Goal: Task Accomplishment & Management: Check status

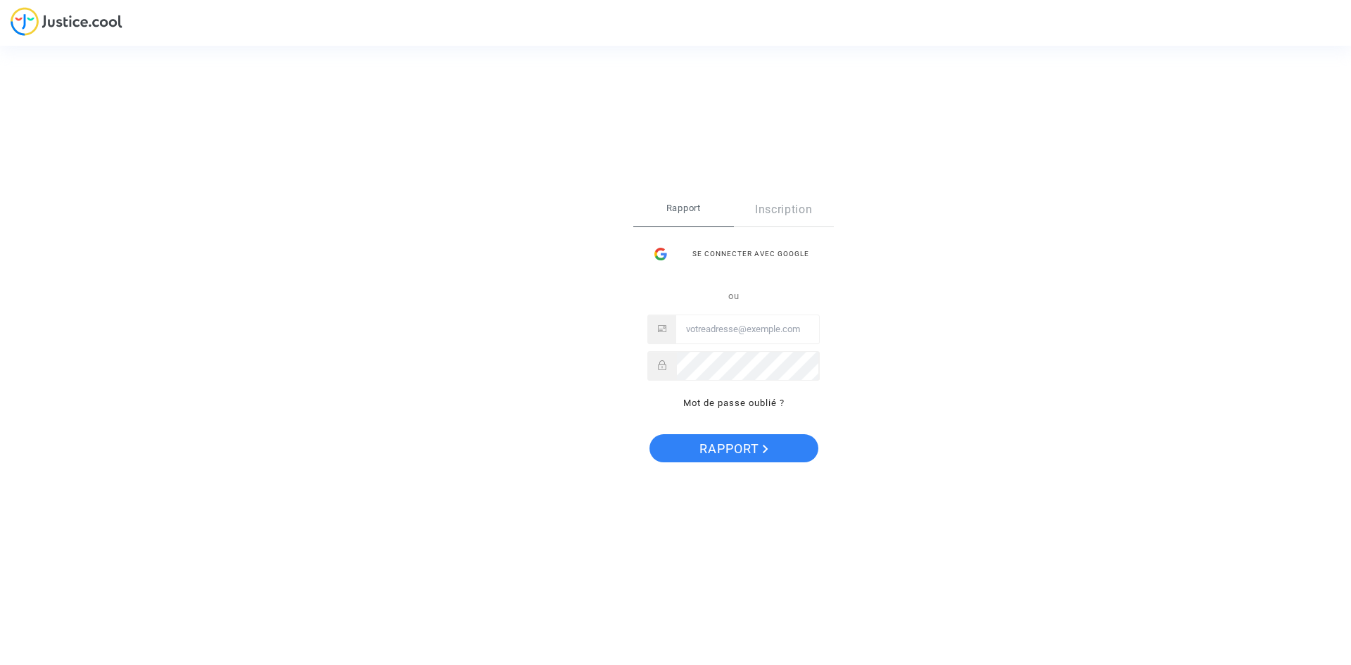
type input "[EMAIL_ADDRESS][DOMAIN_NAME]"
click at [764, 452] on icon "Rapport" at bounding box center [766, 449] width 6 height 8
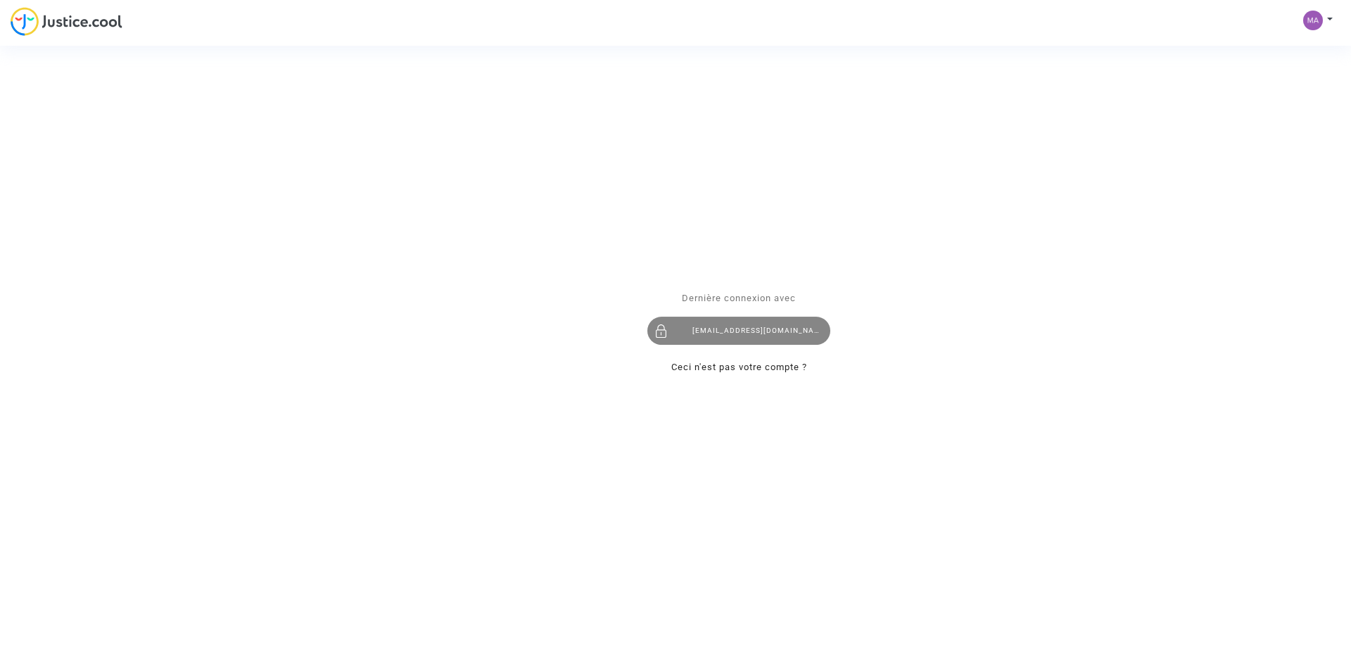
click at [737, 326] on font "[EMAIL_ADDRESS][DOMAIN_NAME]" at bounding box center [760, 330] width 136 height 8
click at [739, 326] on font "[EMAIL_ADDRESS][DOMAIN_NAME]" at bounding box center [760, 330] width 136 height 8
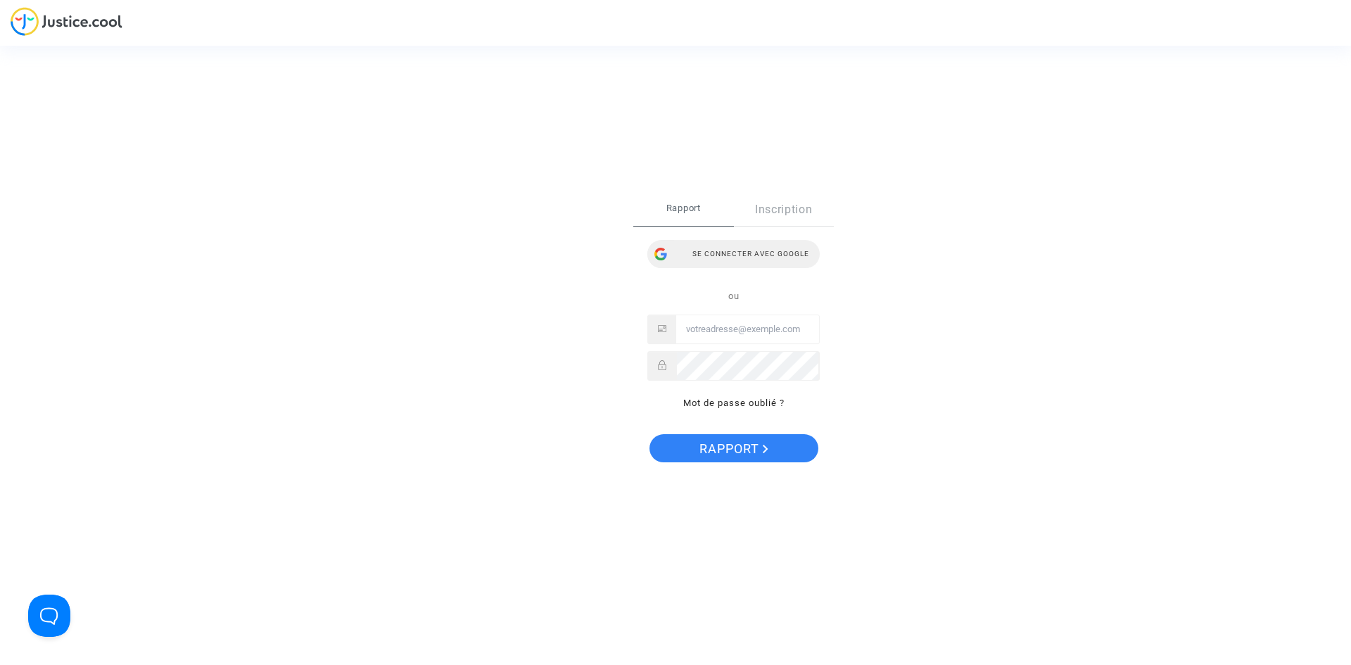
type input "[EMAIL_ADDRESS][DOMAIN_NAME]"
click at [775, 253] on font "Se connecter avec Google" at bounding box center [750, 254] width 117 height 8
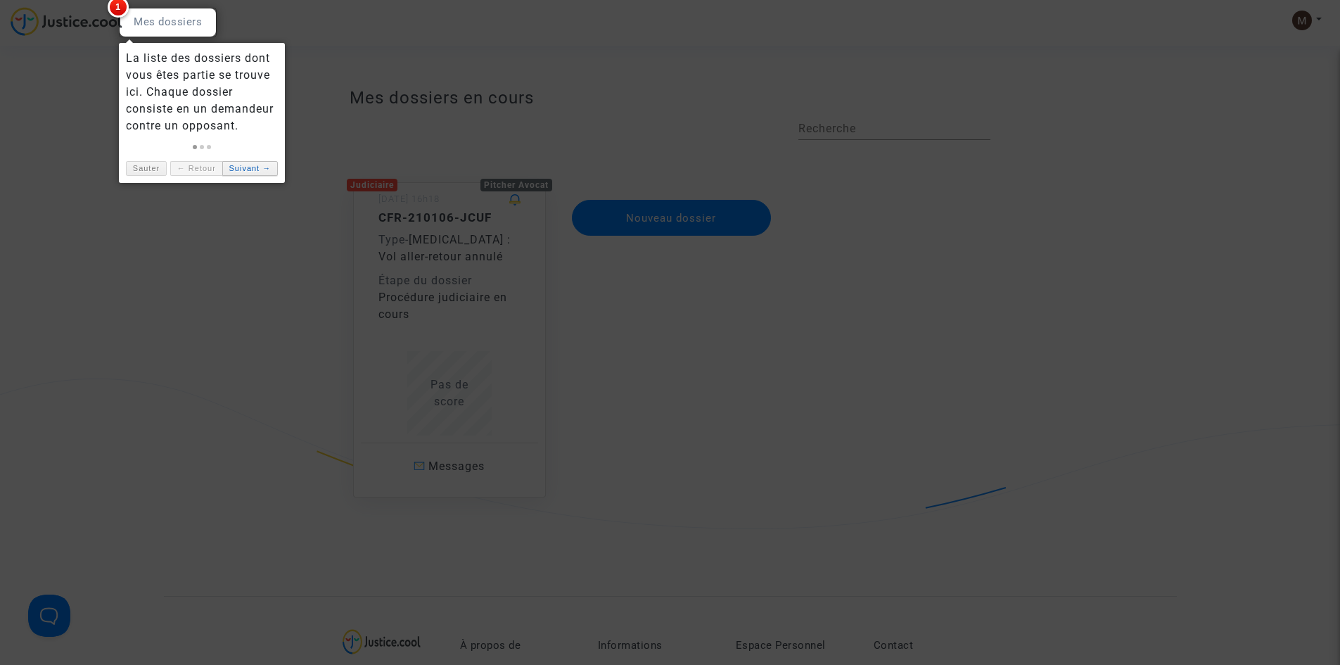
click at [248, 165] on font "Suivant →" at bounding box center [250, 168] width 42 height 8
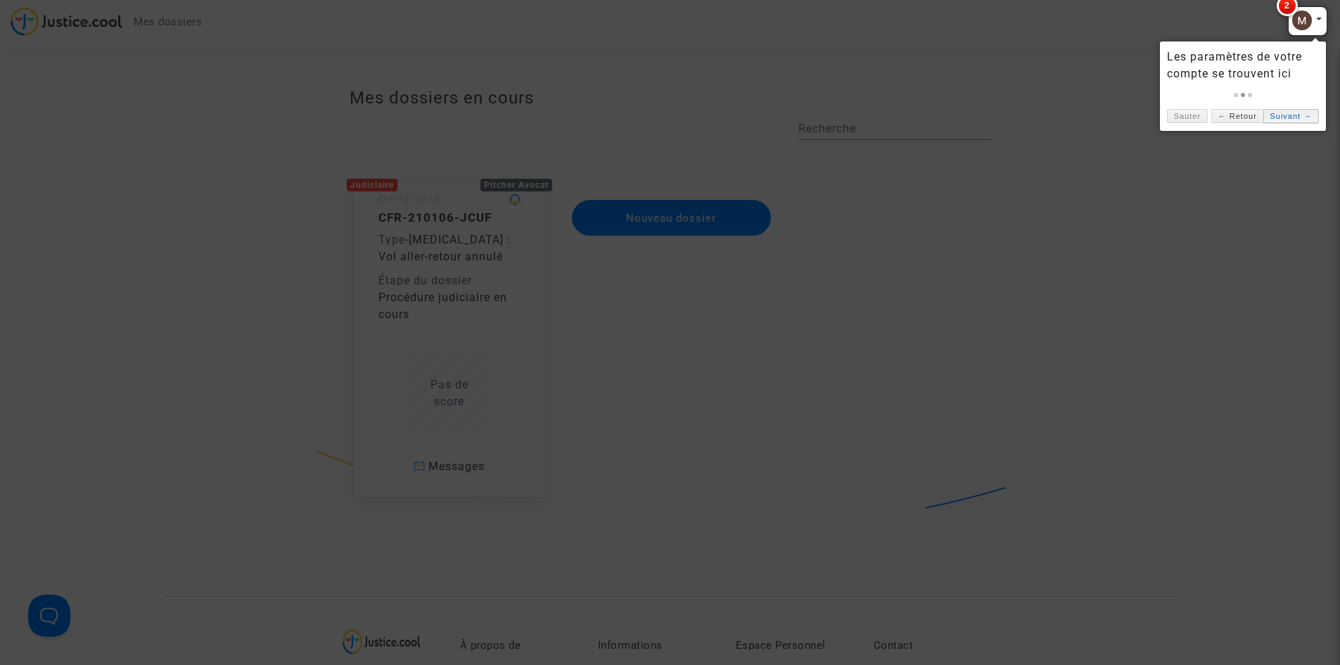
click at [1290, 113] on font "Suivant →" at bounding box center [1291, 116] width 42 height 8
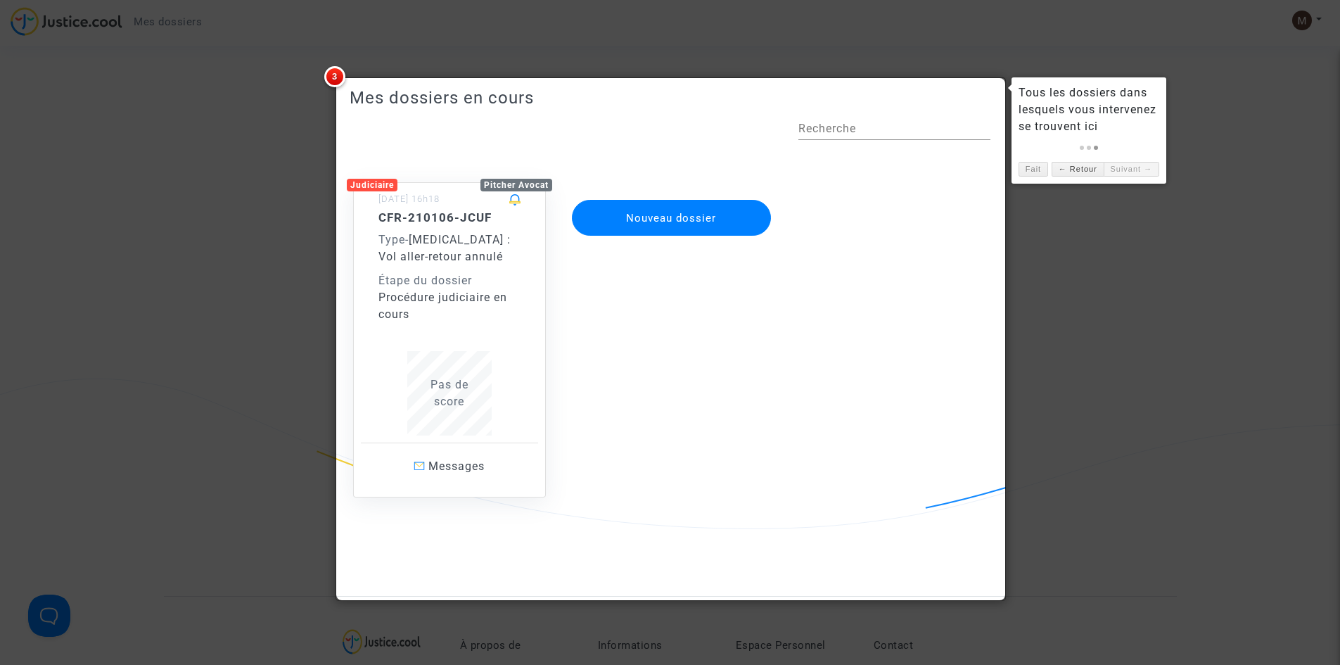
click at [450, 348] on div "CFR-210106-JCUF Type - Covid - 19 : Vol aller-retour annulé Étape du dossier Pr…" at bounding box center [450, 322] width 142 height 225
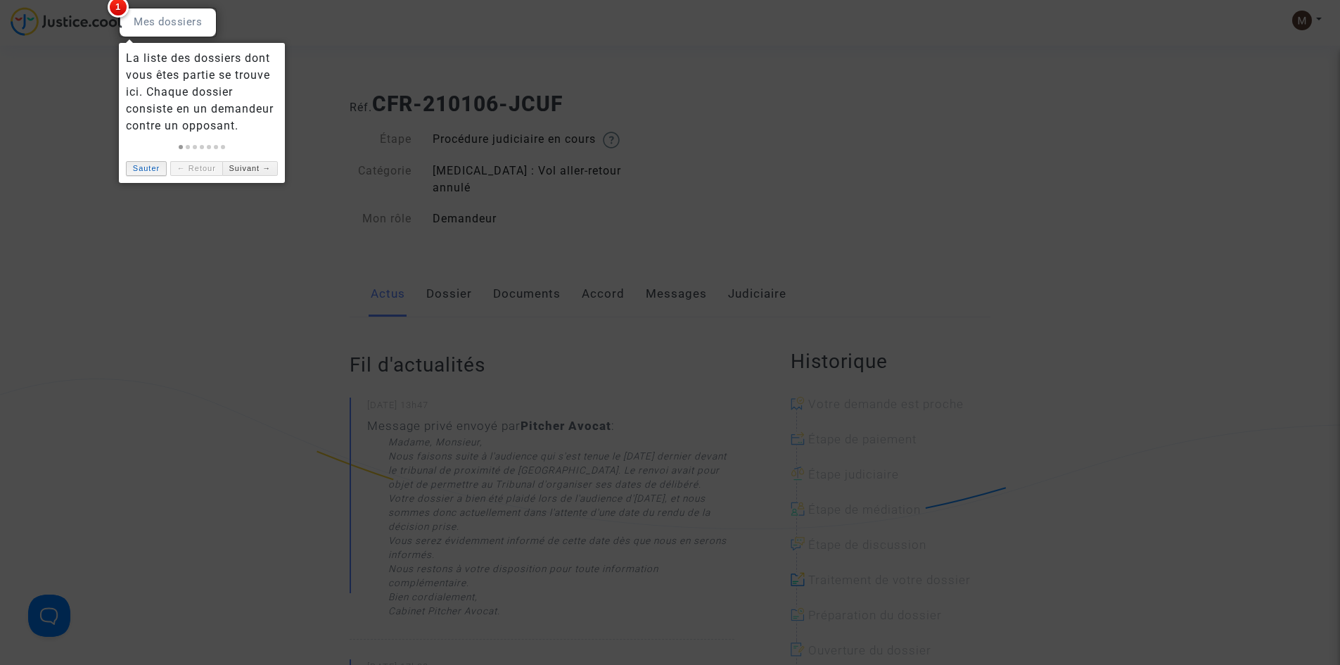
click at [149, 169] on font "Sauter" at bounding box center [146, 168] width 27 height 8
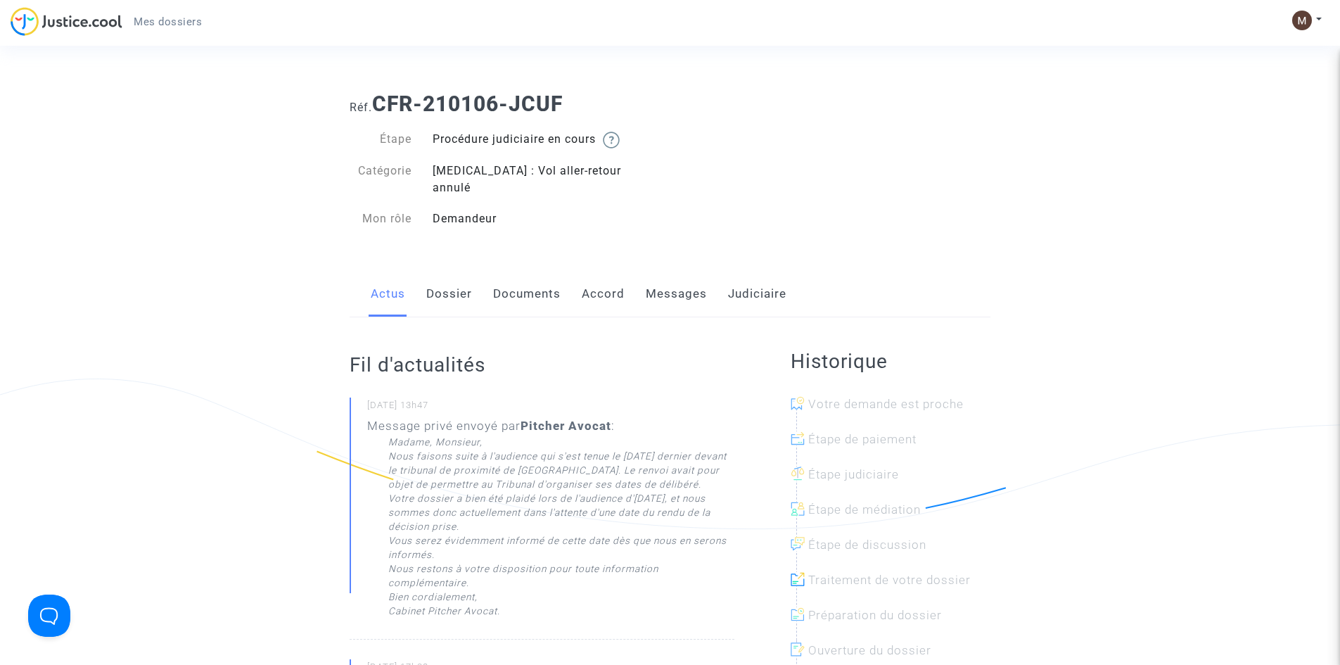
click at [180, 16] on font "Mes dossiers" at bounding box center [168, 21] width 68 height 13
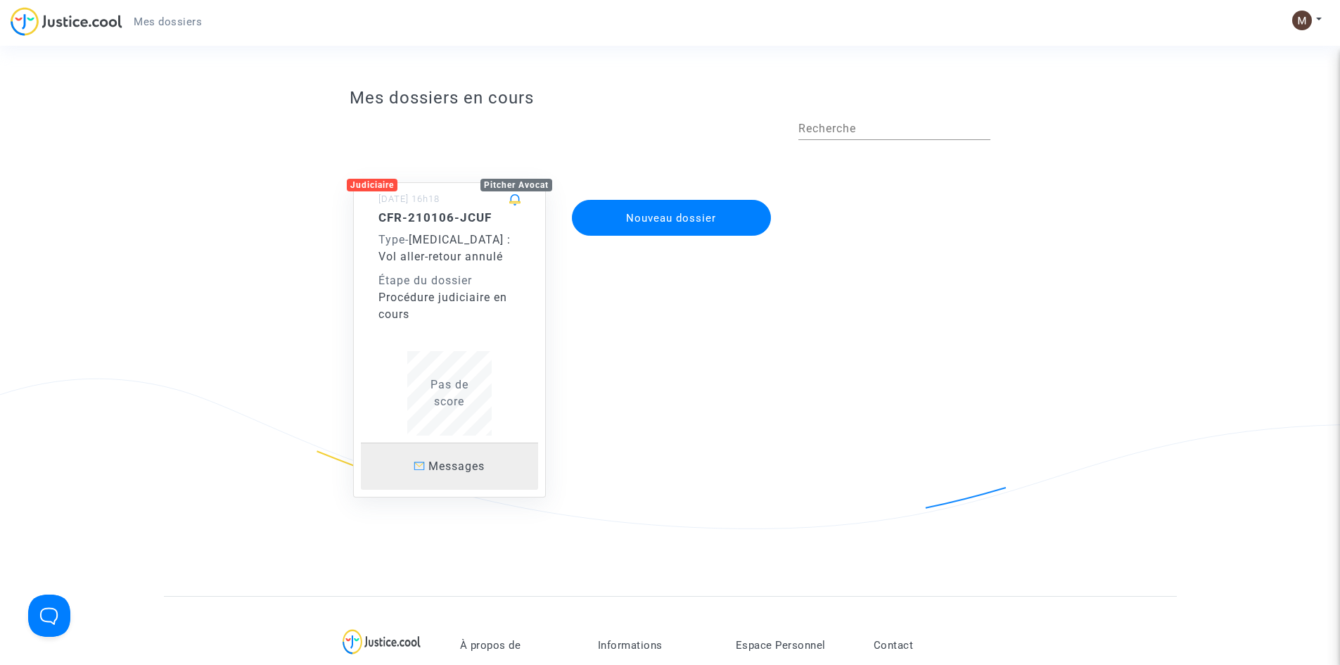
click at [449, 471] on font "Messages" at bounding box center [456, 465] width 56 height 13
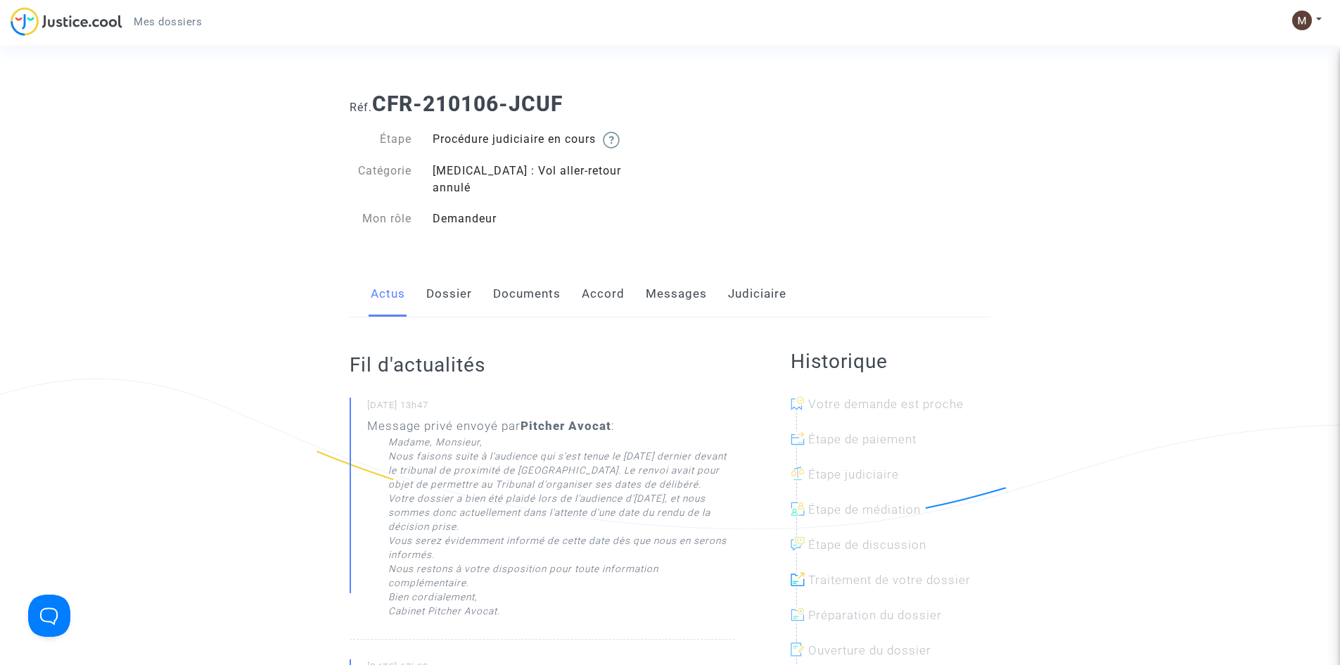
drag, startPoint x: 1321, startPoint y: 2, endPoint x: 739, endPoint y: 146, distance: 599.3
click at [613, 141] on img at bounding box center [611, 140] width 17 height 17
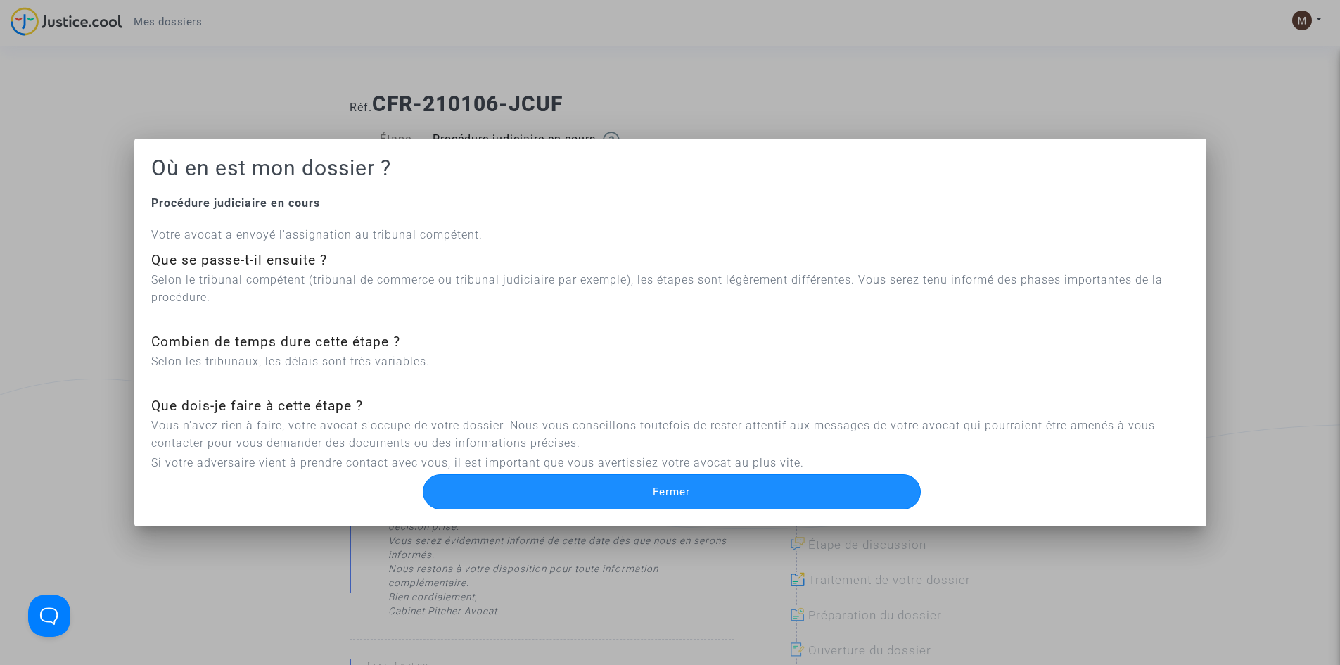
click at [772, 490] on button "Fermer" at bounding box center [672, 491] width 498 height 35
